Goal: Task Accomplishment & Management: Manage account settings

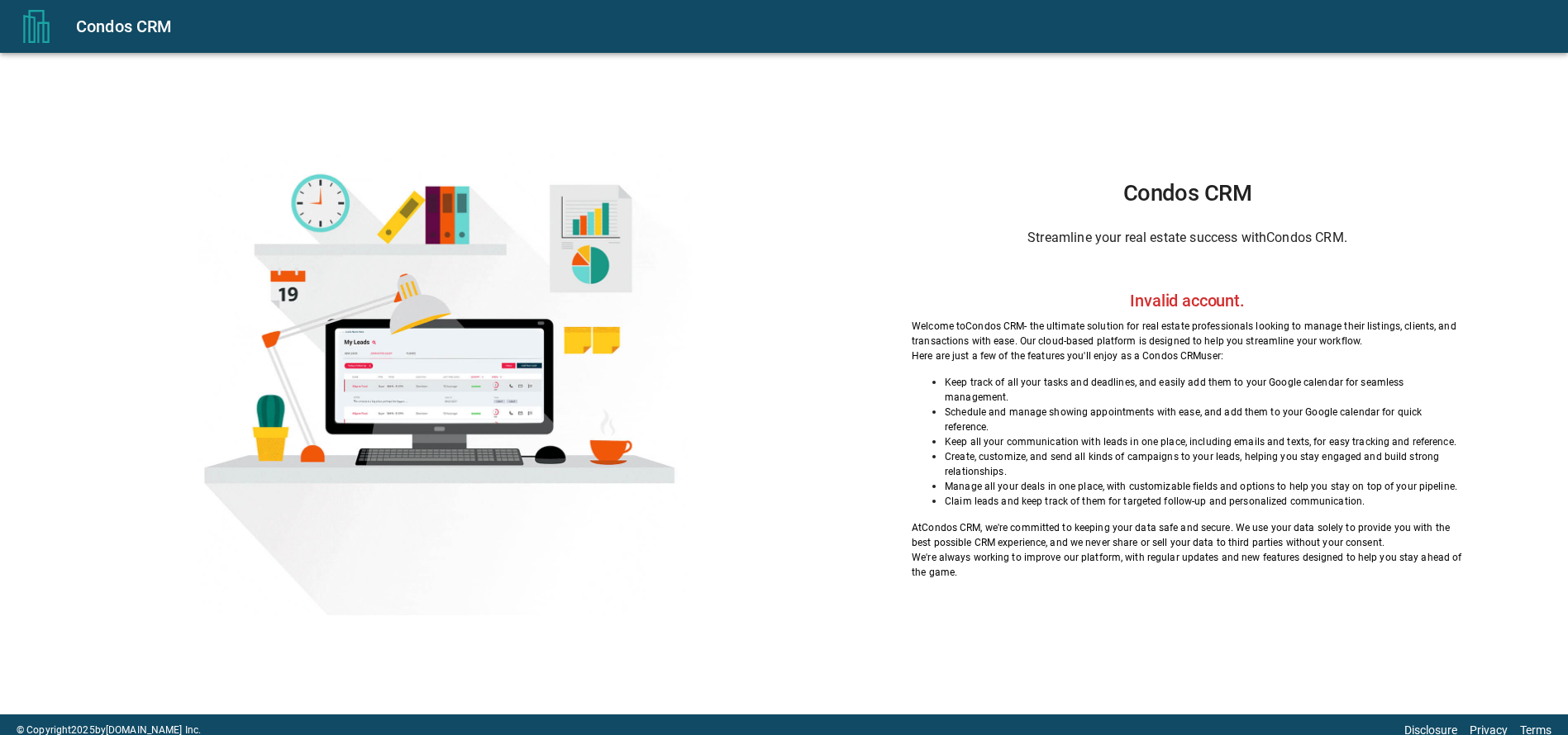
click at [110, 37] on div "Condos CRM" at bounding box center [812, 26] width 1471 height 26
click at [54, 19] on button "menu" at bounding box center [36, 26] width 53 height 53
click at [1040, 294] on div "Condos CRM Streamline your real estate success with Condos CRM . Welcome to Con…" at bounding box center [1186, 380] width 678 height 397
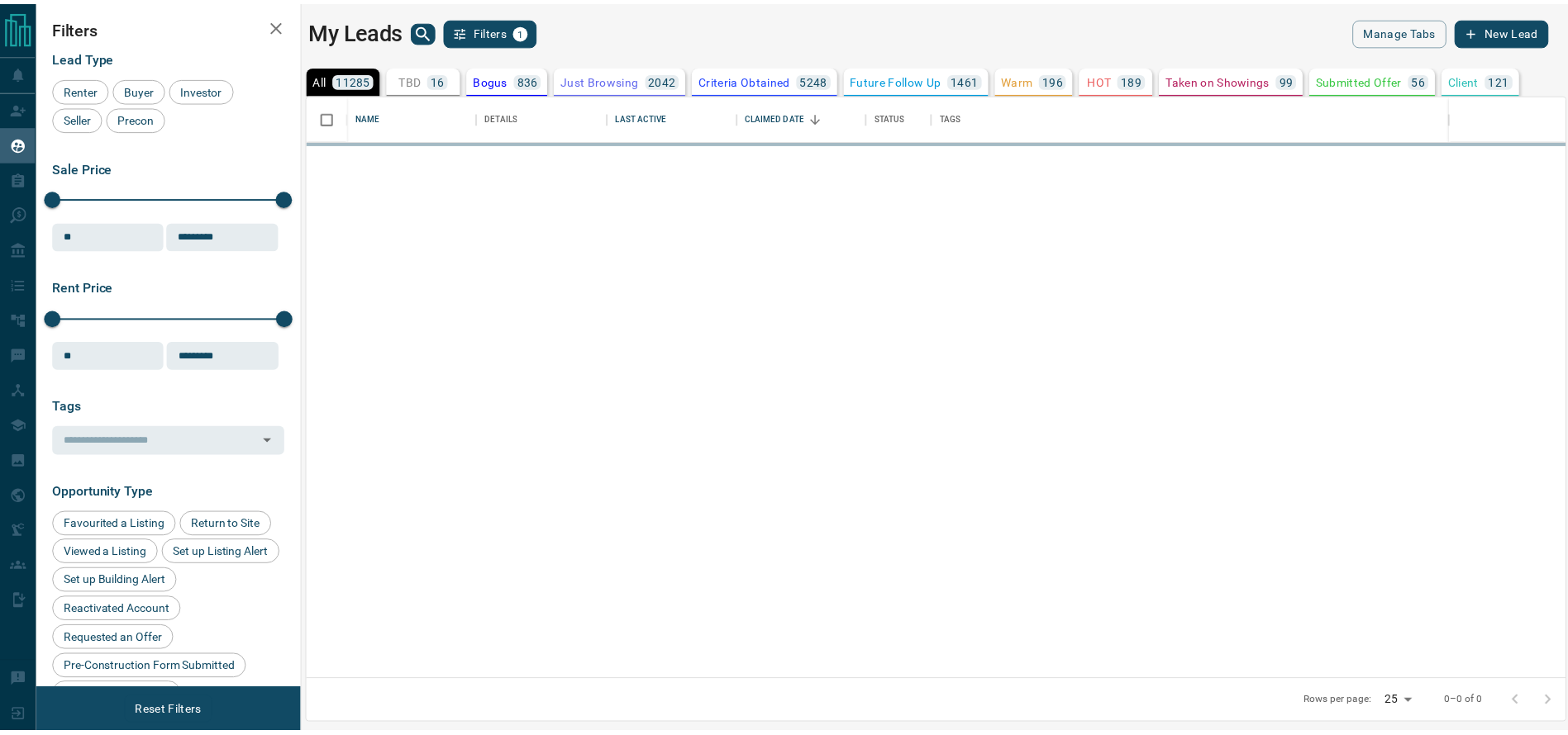
scroll to position [569, 1256]
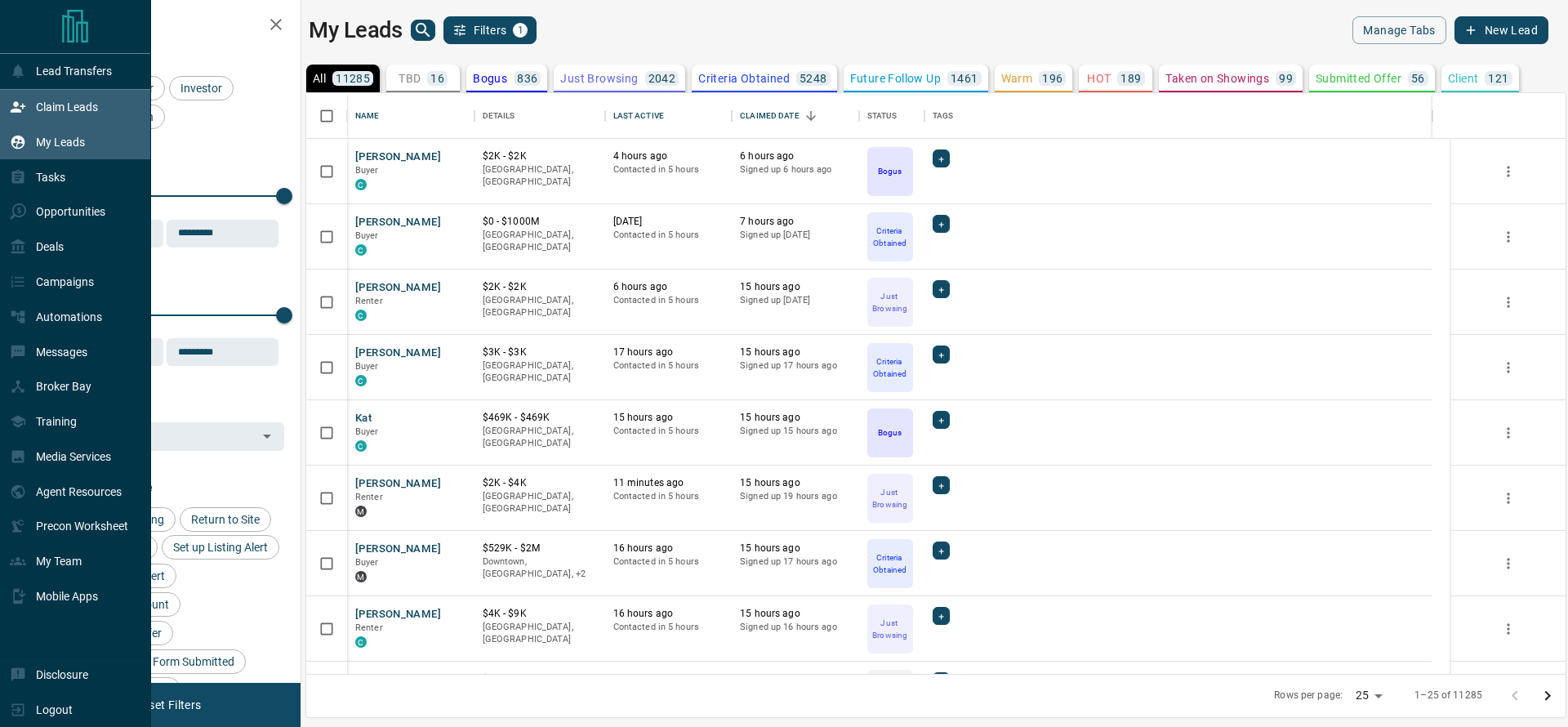
click at [22, 107] on icon at bounding box center [17, 106] width 14 height 11
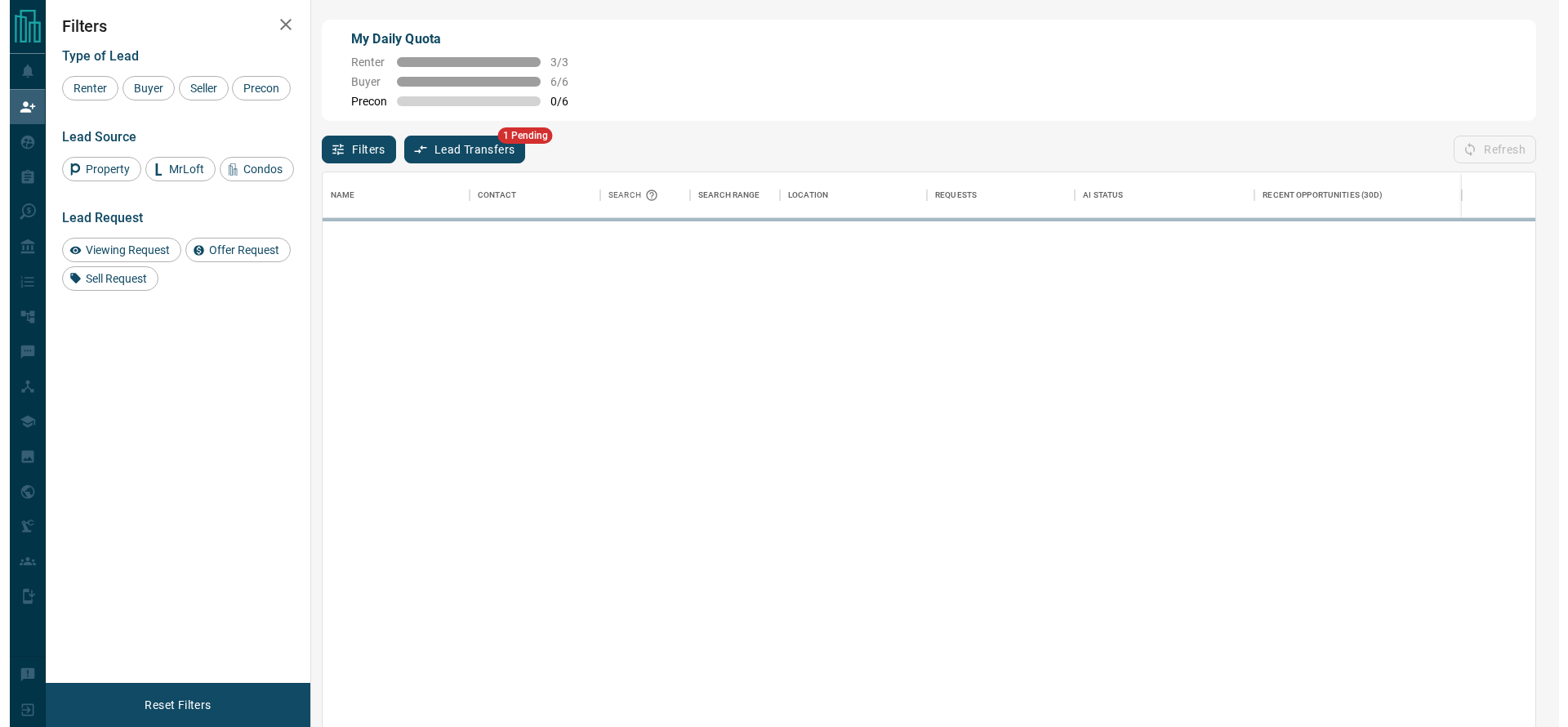
scroll to position [537, 1194]
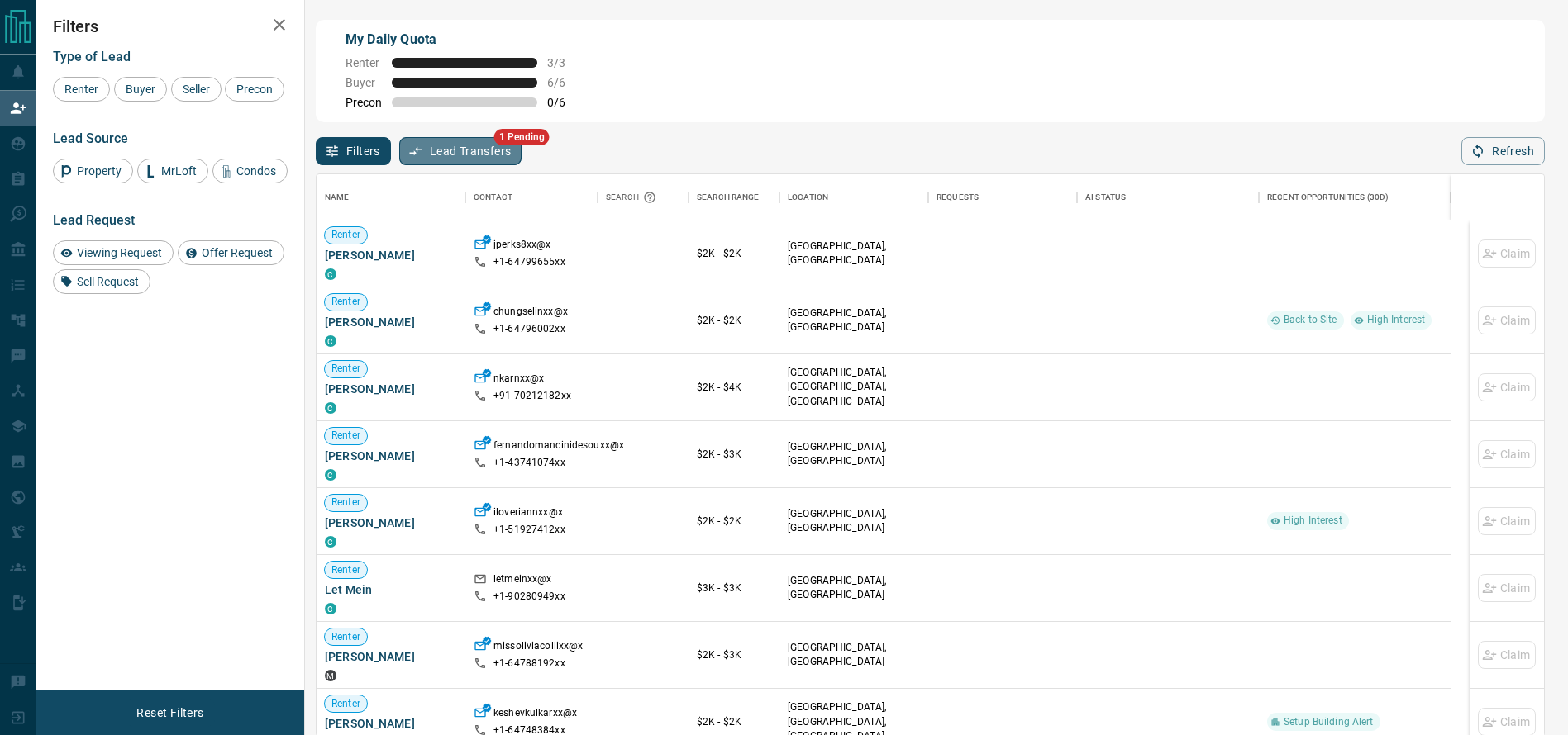
click at [458, 144] on button "Lead Transfers" at bounding box center [460, 151] width 123 height 28
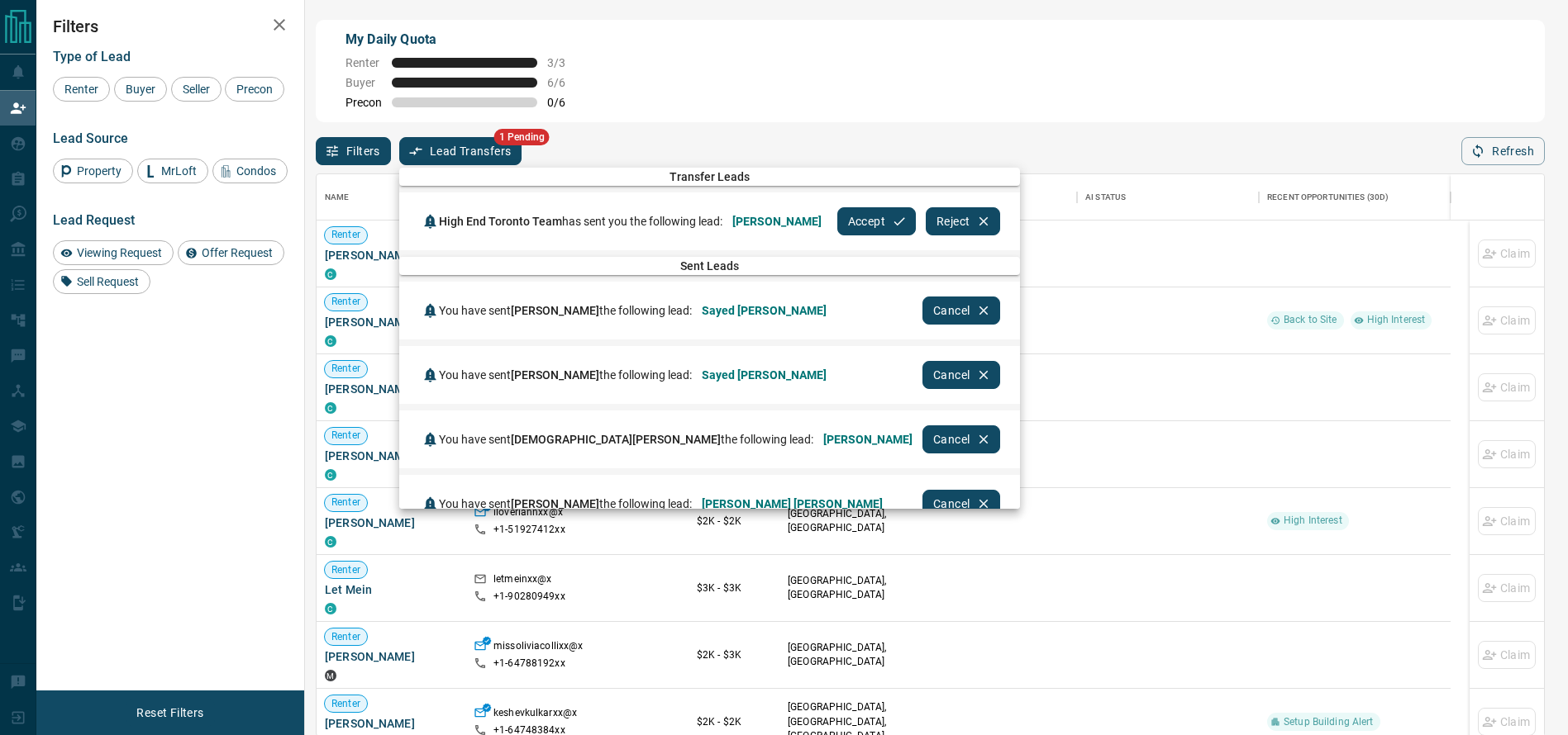
click at [871, 219] on button "Accept" at bounding box center [875, 220] width 78 height 28
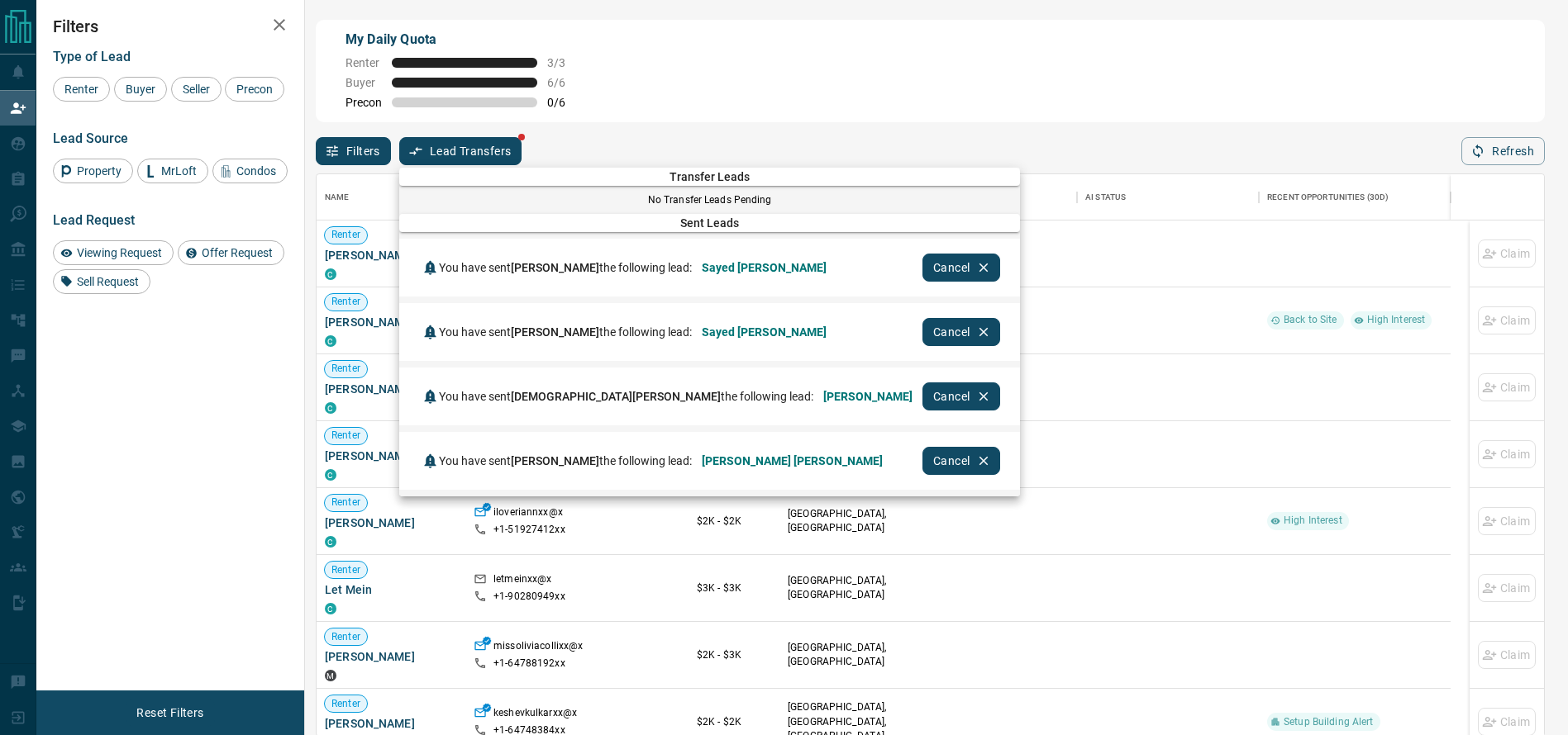
click at [0, 138] on div at bounding box center [784, 368] width 1568 height 735
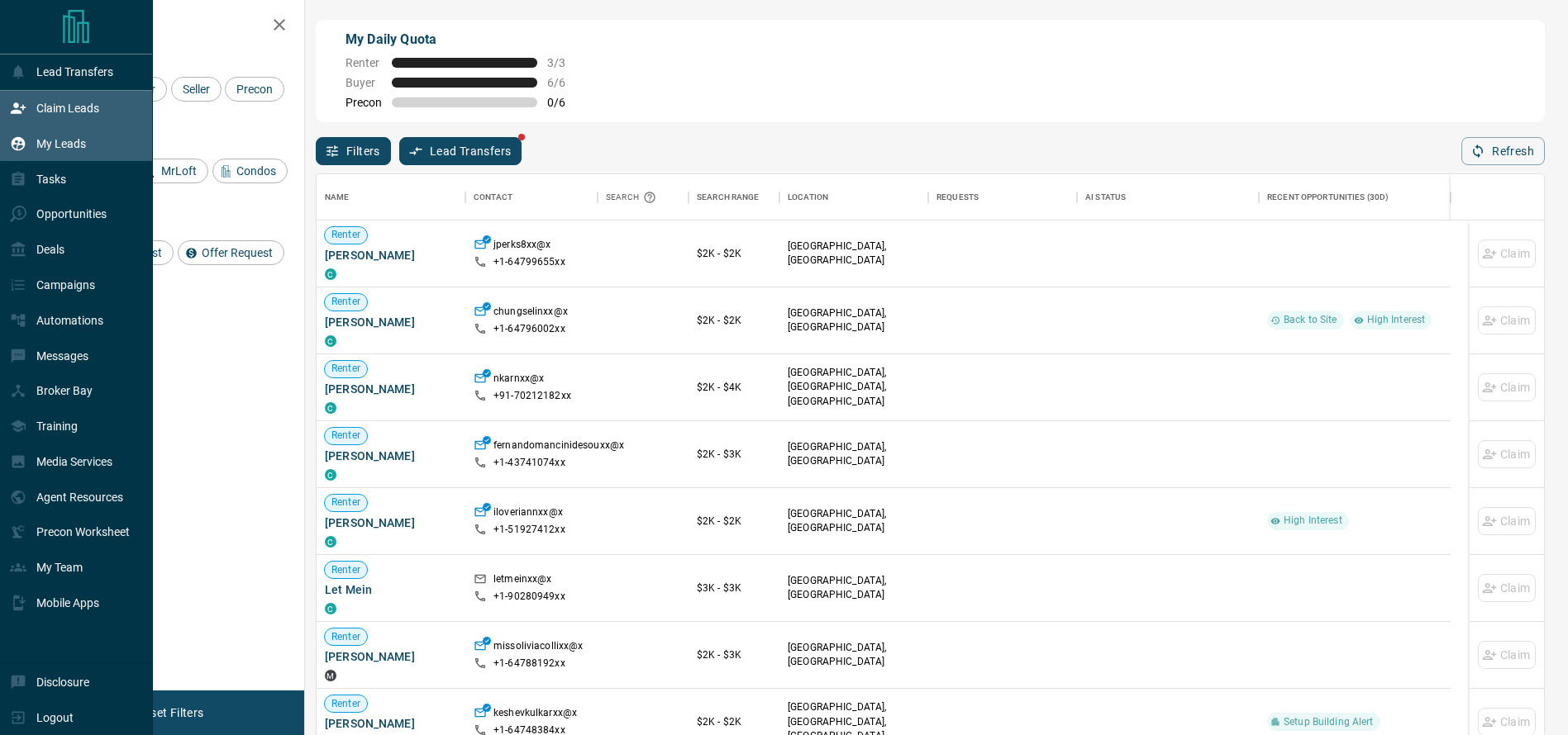
click at [35, 157] on div "My Leads" at bounding box center [47, 143] width 76 height 27
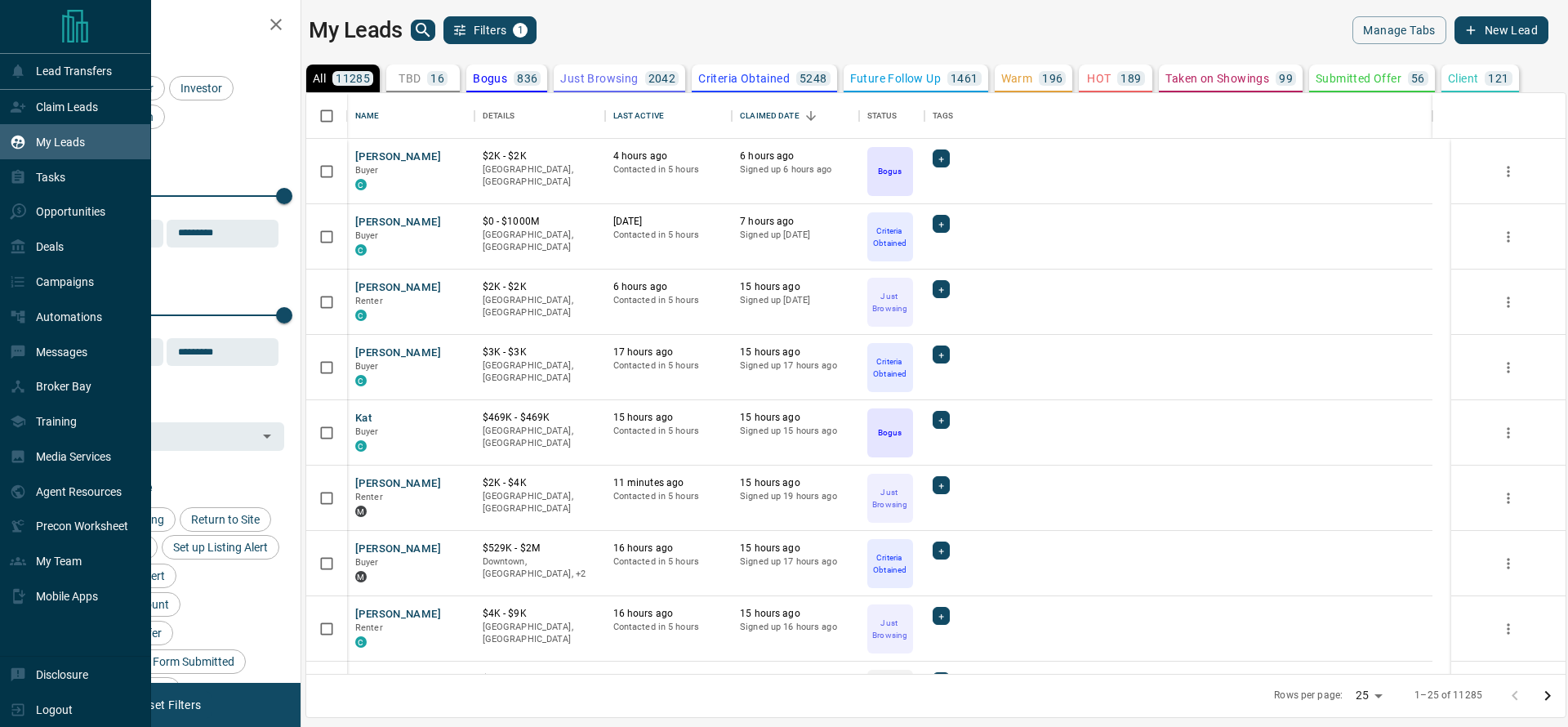
scroll to position [562, 1241]
